Goal: Task Accomplishment & Management: Manage account settings

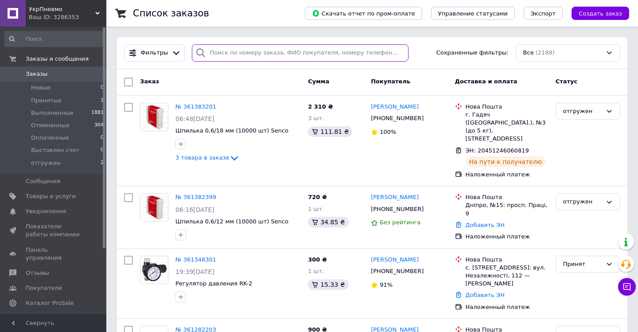
click at [279, 54] on input "search" at bounding box center [300, 52] width 217 height 17
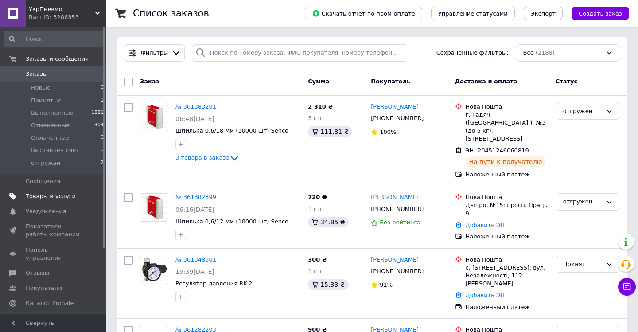
click at [65, 196] on span "Товары и услуги" at bounding box center [51, 196] width 50 height 8
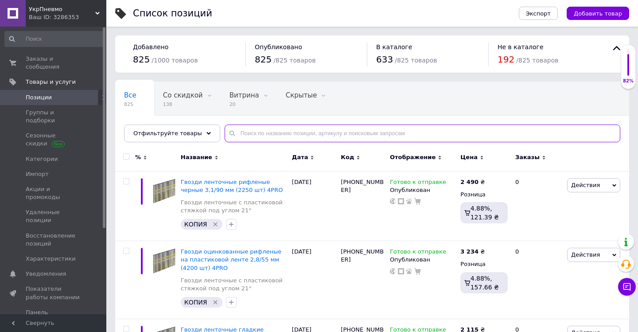
click at [270, 138] on input "text" at bounding box center [421, 133] width 395 height 18
paste input "[PHONE_NUMBER]"
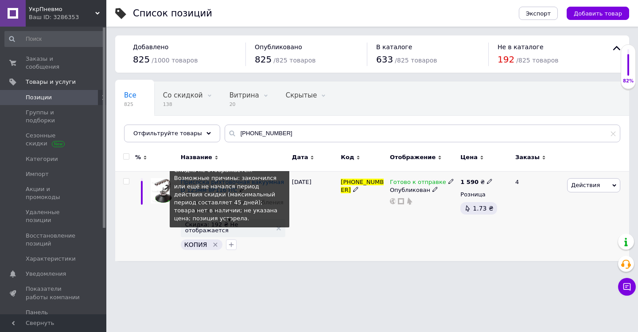
click at [240, 224] on span "Скидка: 192 ₴ Не отображается" at bounding box center [228, 227] width 87 height 12
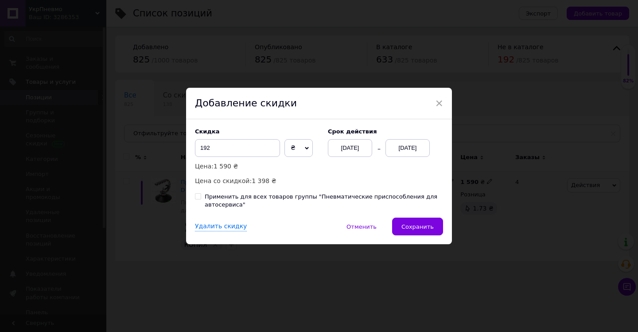
click at [407, 146] on div "[DATE]" at bounding box center [407, 148] width 44 height 18
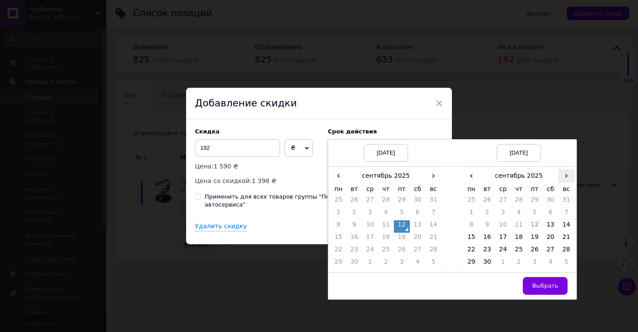
click at [562, 175] on span "›" at bounding box center [566, 175] width 16 height 13
click at [470, 250] on td "27" at bounding box center [471, 251] width 16 height 12
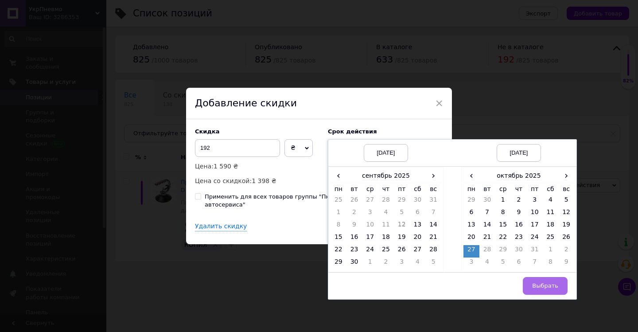
click at [534, 280] on button "Выбрать" at bounding box center [544, 286] width 45 height 18
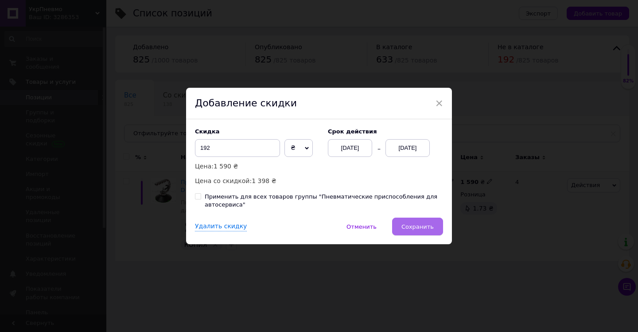
click at [431, 229] on span "Сохранить" at bounding box center [417, 226] width 32 height 7
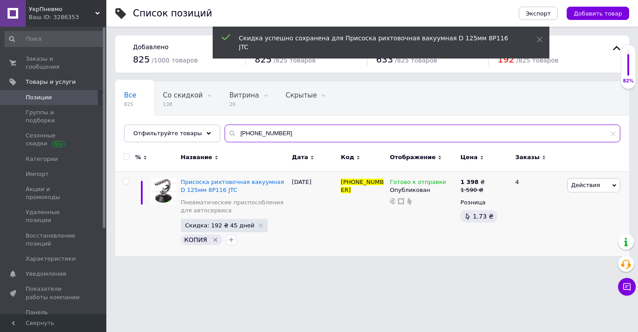
click at [297, 136] on input "[PHONE_NUMBER]" at bounding box center [421, 133] width 395 height 18
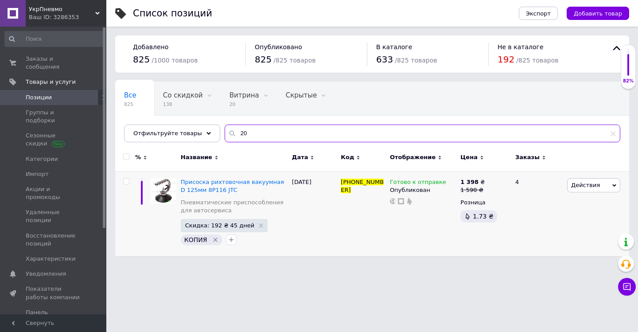
type input "2"
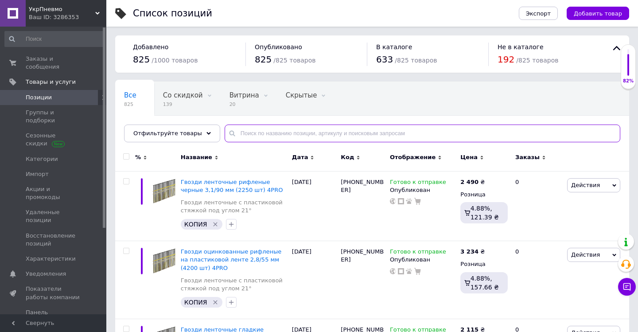
paste input "[PHONE_NUMBER]"
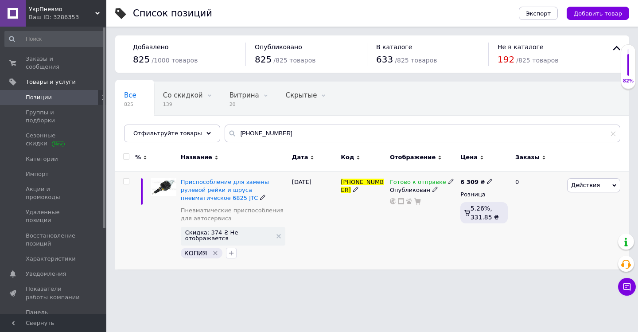
click at [448, 180] on icon at bounding box center [450, 180] width 5 height 5
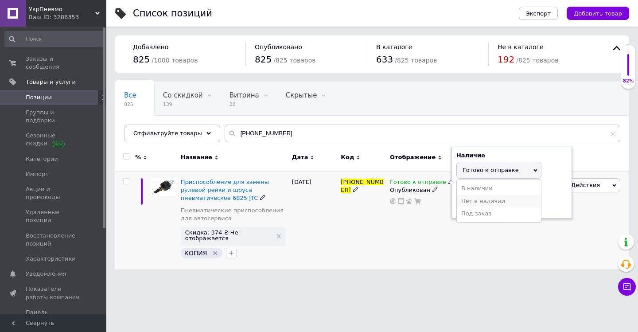
click at [476, 201] on li "Нет в наличии" at bounding box center [498, 201] width 84 height 12
click at [355, 209] on div "[PHONE_NUMBER]" at bounding box center [362, 220] width 49 height 98
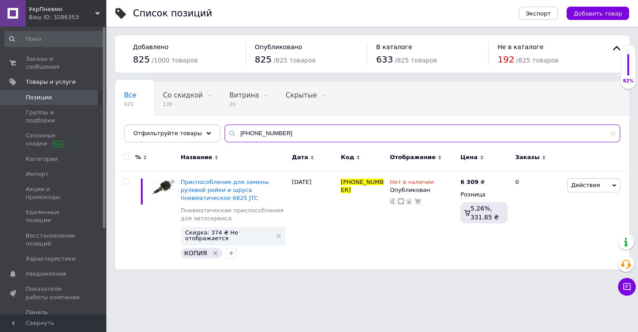
click at [295, 132] on input "[PHONE_NUMBER]" at bounding box center [421, 133] width 395 height 18
type input "2"
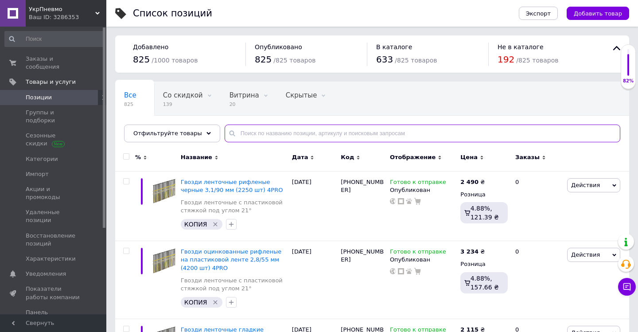
paste input "[PHONE_NUMBER]"
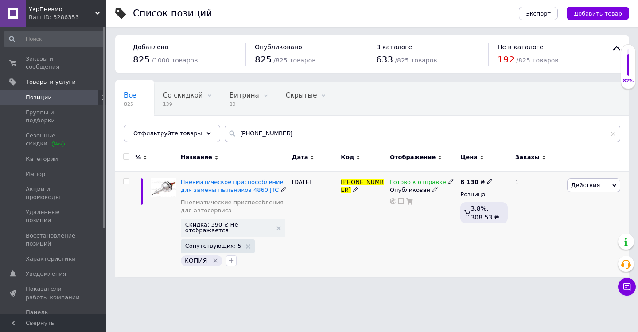
click at [448, 178] on span at bounding box center [450, 181] width 5 height 6
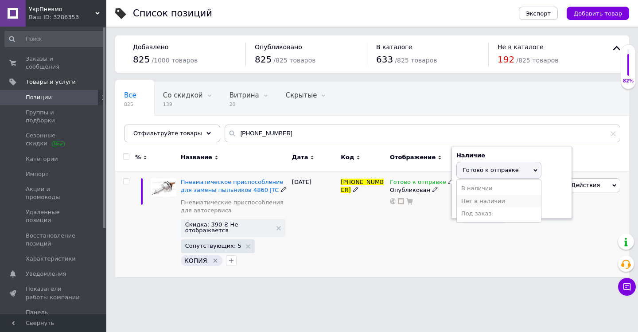
click at [468, 202] on li "Нет в наличии" at bounding box center [498, 201] width 84 height 12
click at [368, 222] on div "[PHONE_NUMBER]" at bounding box center [362, 224] width 49 height 106
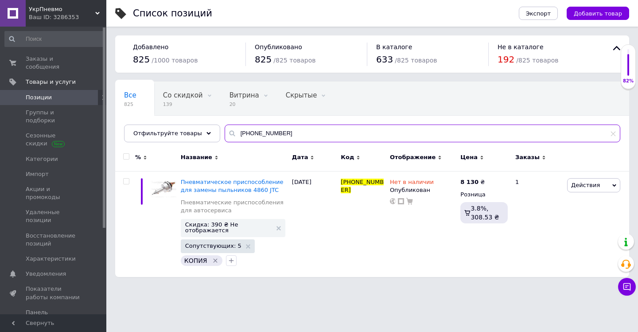
click at [270, 139] on input "[PHONE_NUMBER]" at bounding box center [421, 133] width 395 height 18
type input "2"
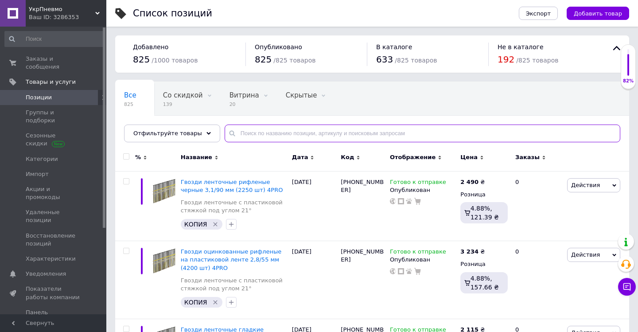
paste input "[PHONE_NUMBER]"
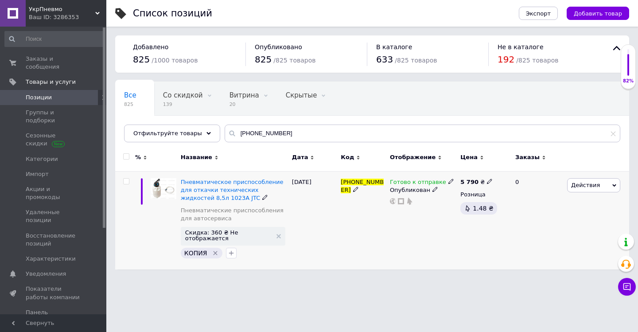
click at [448, 181] on icon at bounding box center [450, 180] width 5 height 5
click at [469, 202] on li "Нет в наличии" at bounding box center [498, 201] width 84 height 12
click at [290, 221] on div "Пневматическое приспособление для откачки технических жидкостей 8,5л 1023А JTC …" at bounding box center [233, 220] width 111 height 98
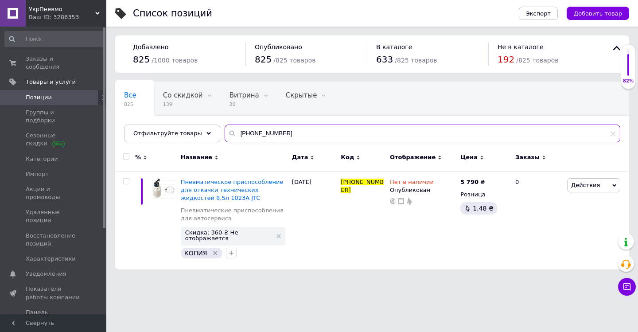
click at [268, 134] on input "[PHONE_NUMBER]" at bounding box center [421, 133] width 395 height 18
type input "2"
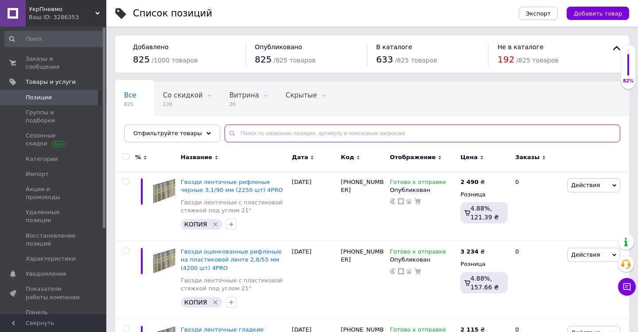
paste input "[PHONE_NUMBER]"
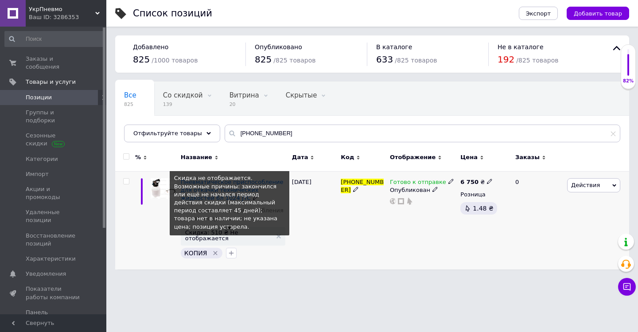
click at [251, 233] on span "Скидка: 510 ₴ Не отображается" at bounding box center [228, 235] width 87 height 12
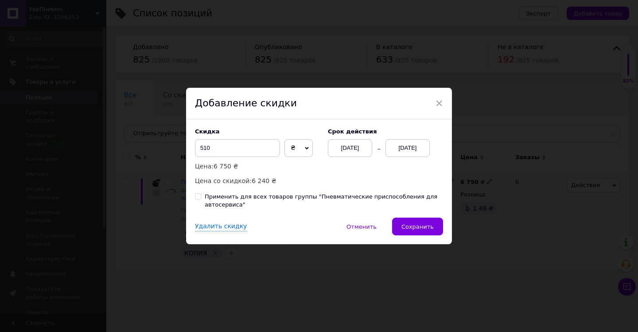
click at [418, 144] on div "[DATE]" at bounding box center [407, 148] width 44 height 18
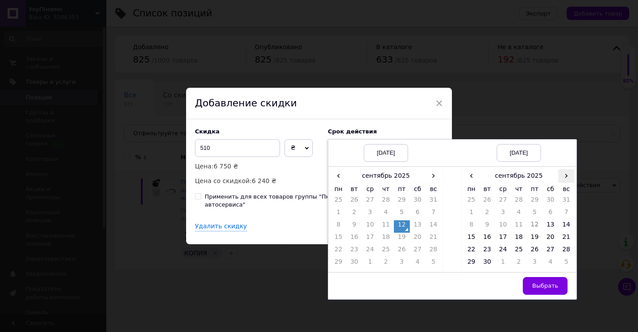
click at [563, 176] on span "›" at bounding box center [566, 175] width 16 height 13
click at [471, 250] on td "27" at bounding box center [471, 251] width 16 height 12
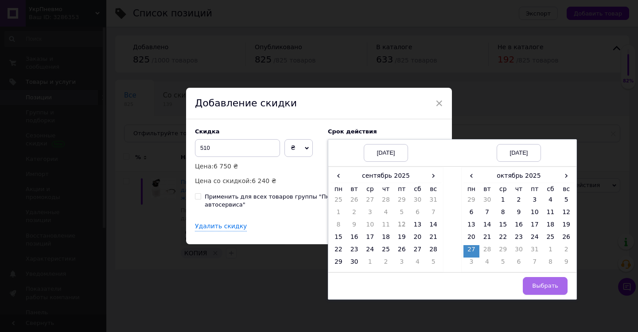
click at [532, 284] on button "Выбрать" at bounding box center [544, 286] width 45 height 18
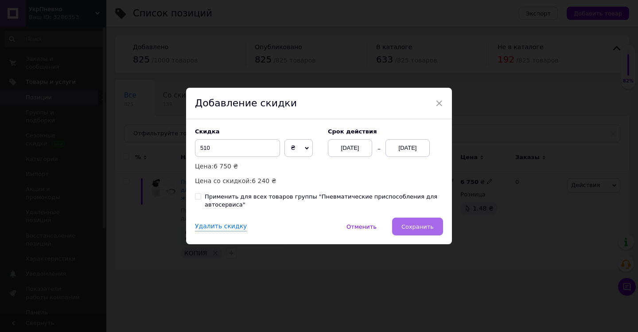
click at [427, 225] on span "Сохранить" at bounding box center [417, 226] width 32 height 7
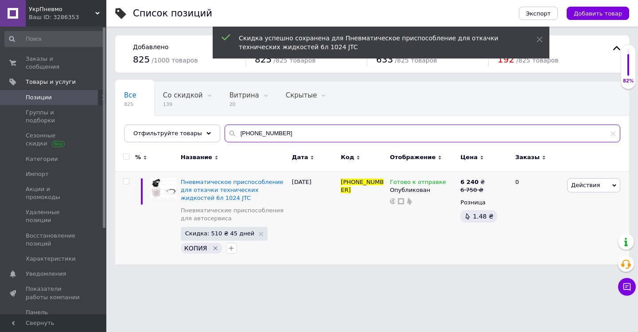
click at [286, 131] on input "[PHONE_NUMBER]" at bounding box center [421, 133] width 395 height 18
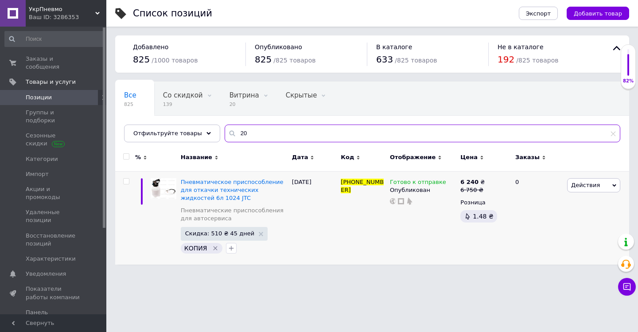
type input "2"
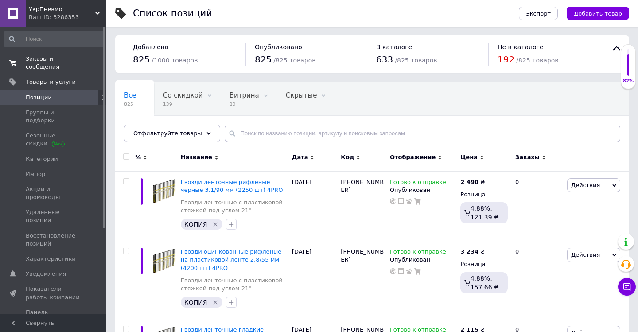
click at [46, 57] on span "Заказы и сообщения" at bounding box center [54, 63] width 56 height 16
